Goal: Navigation & Orientation: Understand site structure

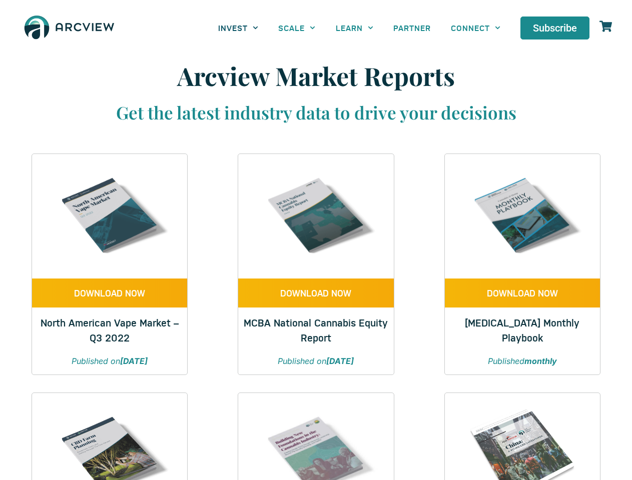
click at [238, 28] on link "INVEST" at bounding box center [238, 28] width 60 height 23
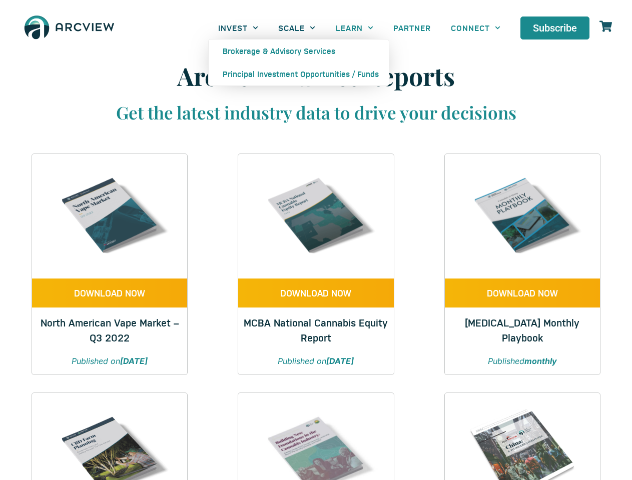
click at [297, 28] on link "SCALE" at bounding box center [296, 28] width 57 height 23
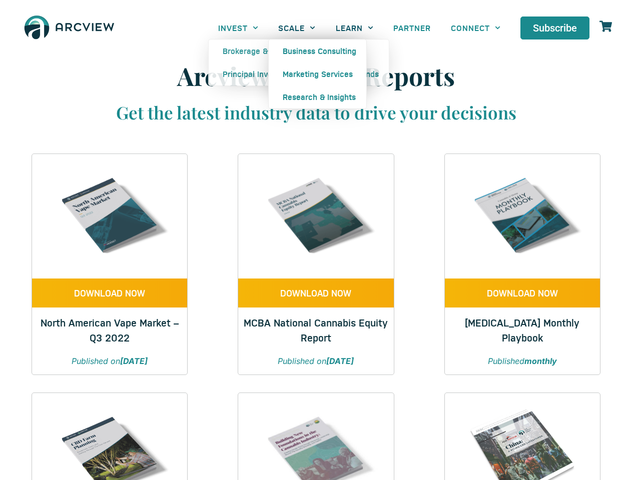
click at [354, 28] on link "LEARN" at bounding box center [355, 28] width 58 height 23
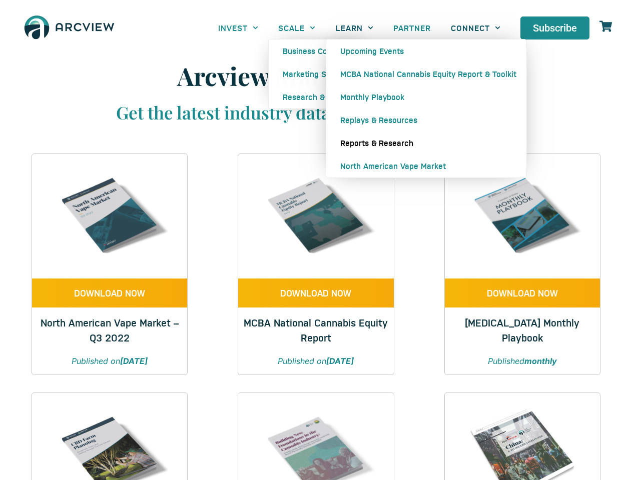
click at [475, 28] on link "CONNECT" at bounding box center [476, 28] width 70 height 23
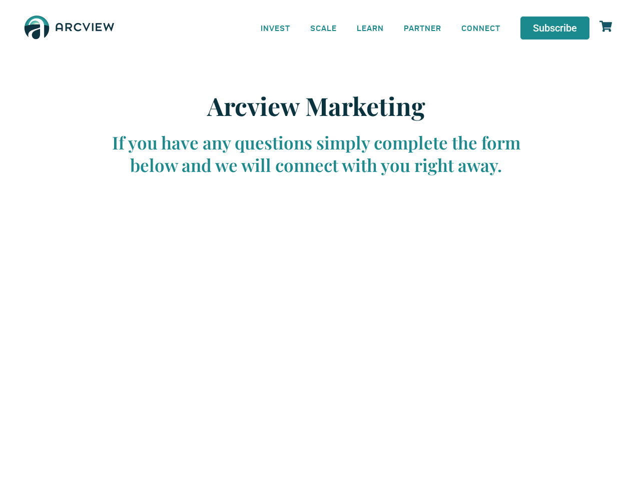
click at [275, 28] on link "INVEST" at bounding box center [276, 28] width 50 height 23
click at [324, 28] on link "SCALE" at bounding box center [323, 28] width 47 height 23
click at [370, 28] on link "LEARN" at bounding box center [370, 28] width 47 height 23
click at [481, 28] on link "CONNECT" at bounding box center [480, 28] width 59 height 23
